Goal: Task Accomplishment & Management: Manage account settings

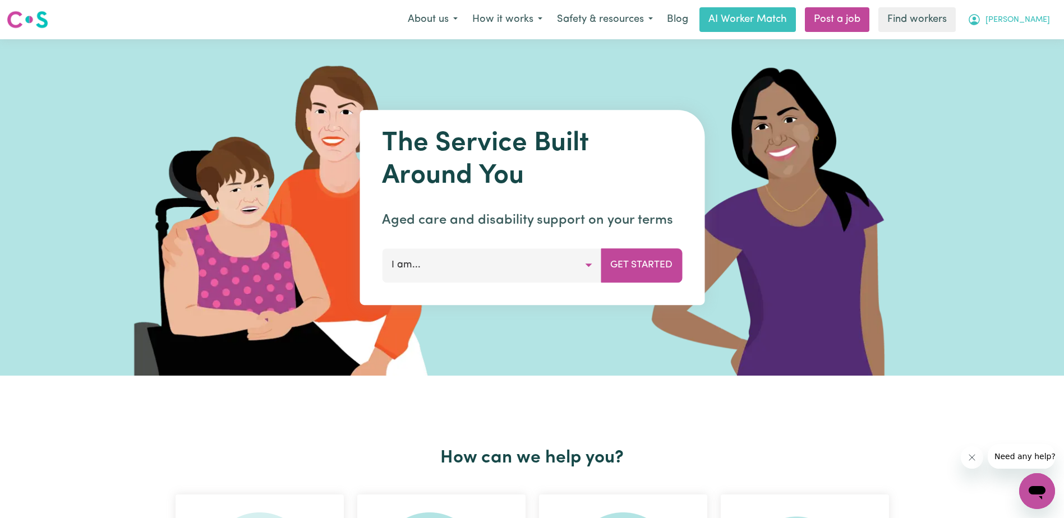
click at [1040, 23] on span "[PERSON_NAME]" at bounding box center [1017, 20] width 64 height 12
click at [1028, 41] on link "My Dashboard" at bounding box center [1012, 43] width 89 height 21
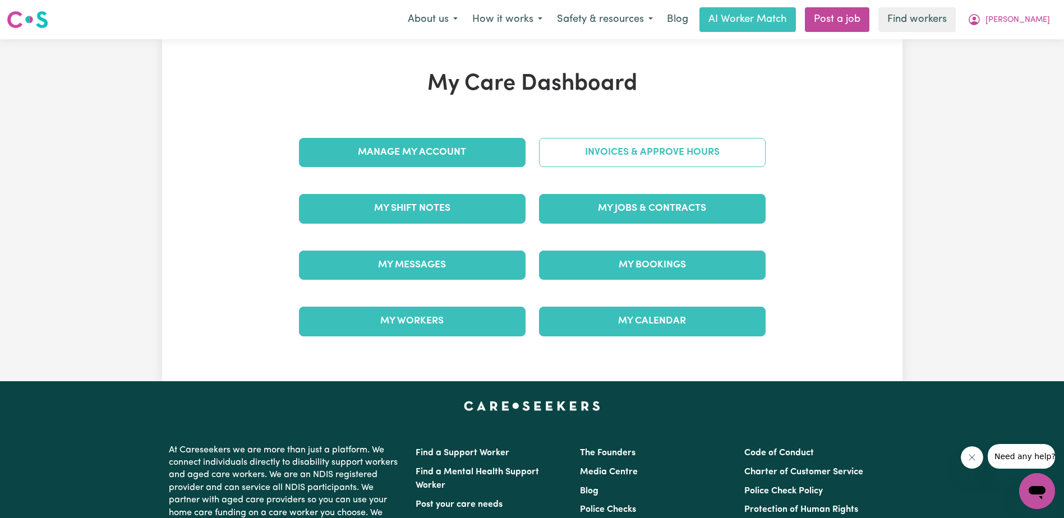
click at [605, 154] on link "Invoices & Approve Hours" at bounding box center [652, 152] width 227 height 29
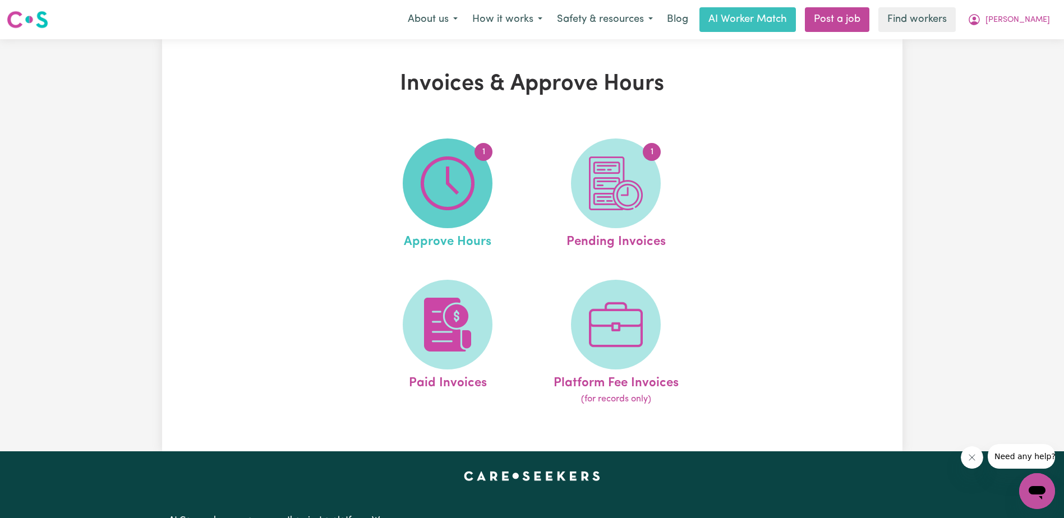
click at [450, 186] on img at bounding box center [448, 183] width 54 height 54
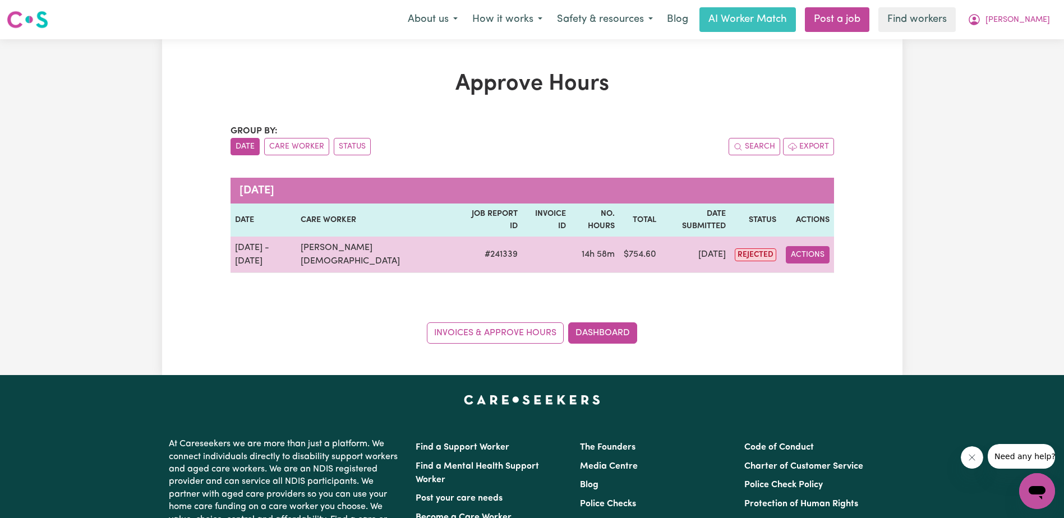
click at [811, 246] on button "Actions" at bounding box center [808, 254] width 44 height 17
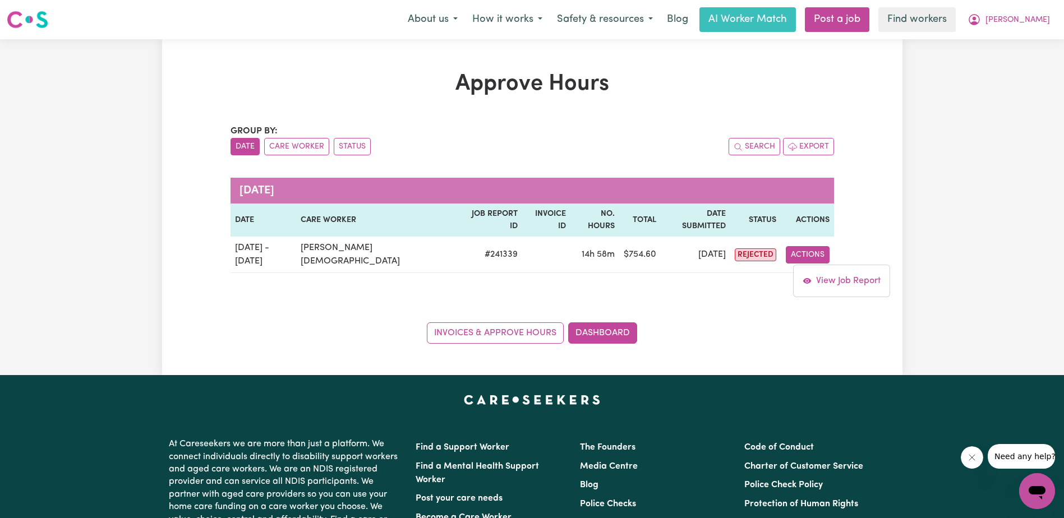
click at [722, 309] on div "Invoices & Approve Hours Dashboard" at bounding box center [531, 326] width 603 height 35
